Goal: Find specific page/section: Find specific page/section

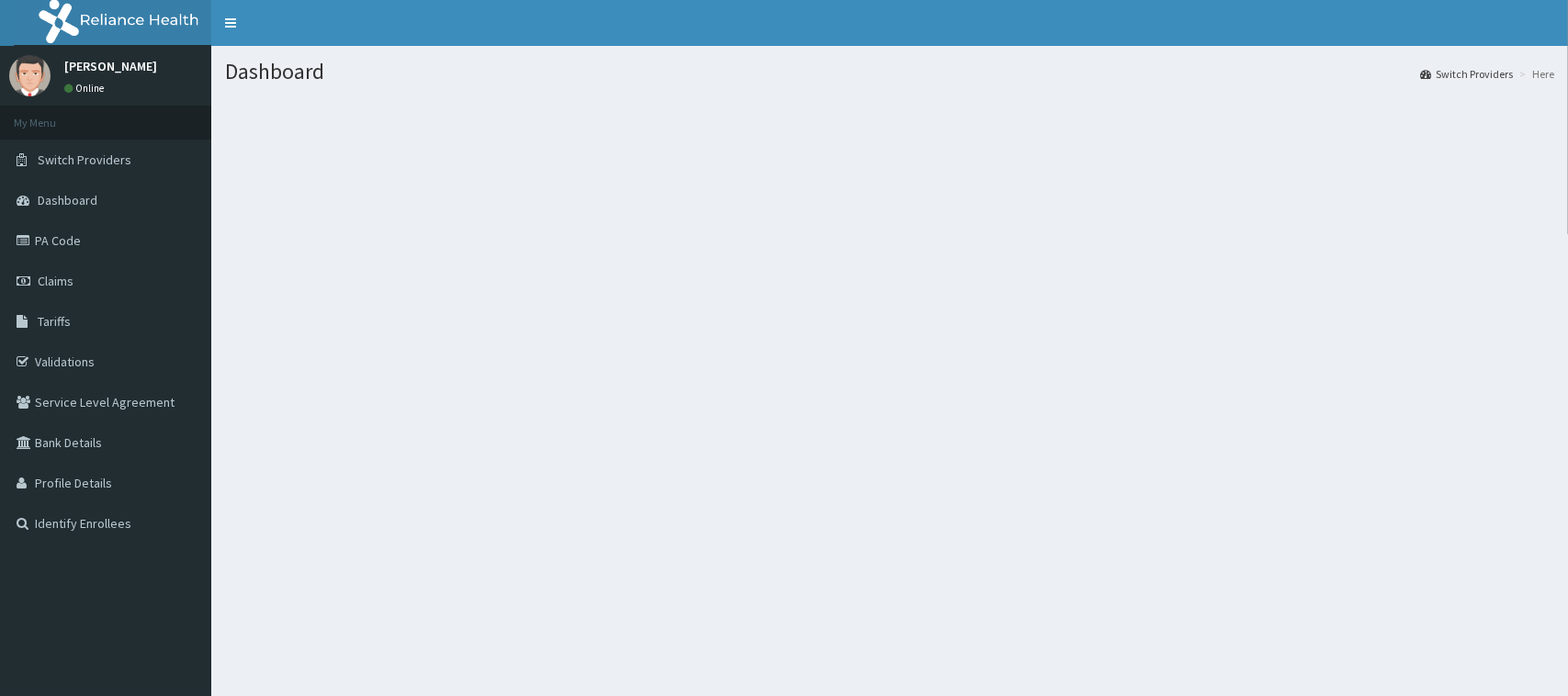
click at [62, 241] on link "PA Code" at bounding box center [105, 241] width 211 height 41
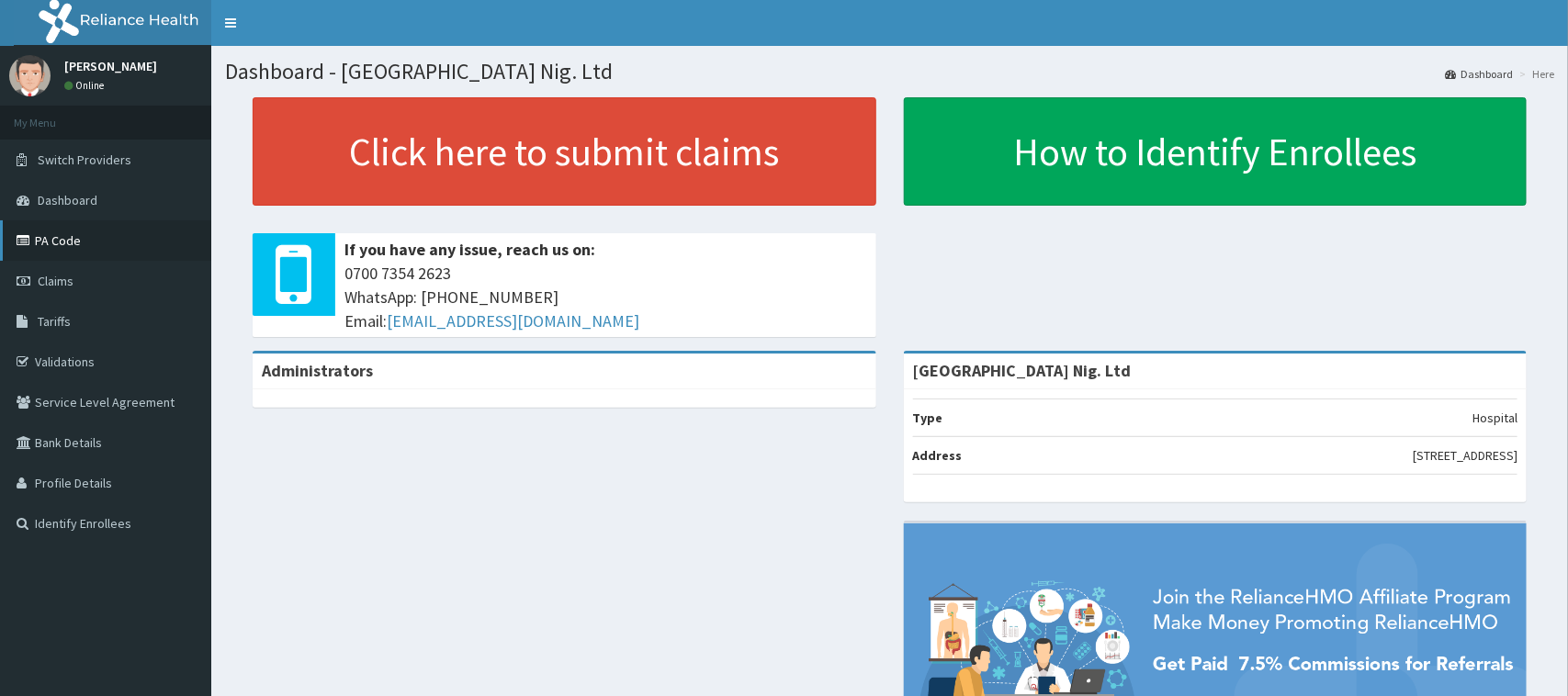
click at [73, 240] on link "PA Code" at bounding box center [105, 241] width 211 height 41
